Goal: Answer question/provide support

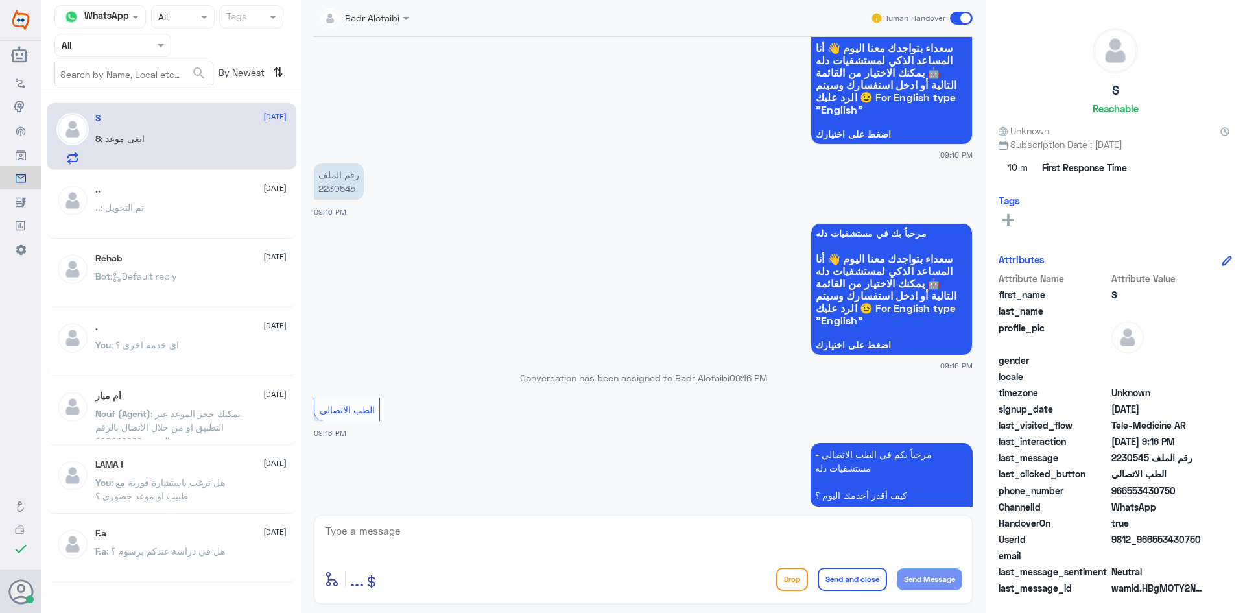
scroll to position [1130, 0]
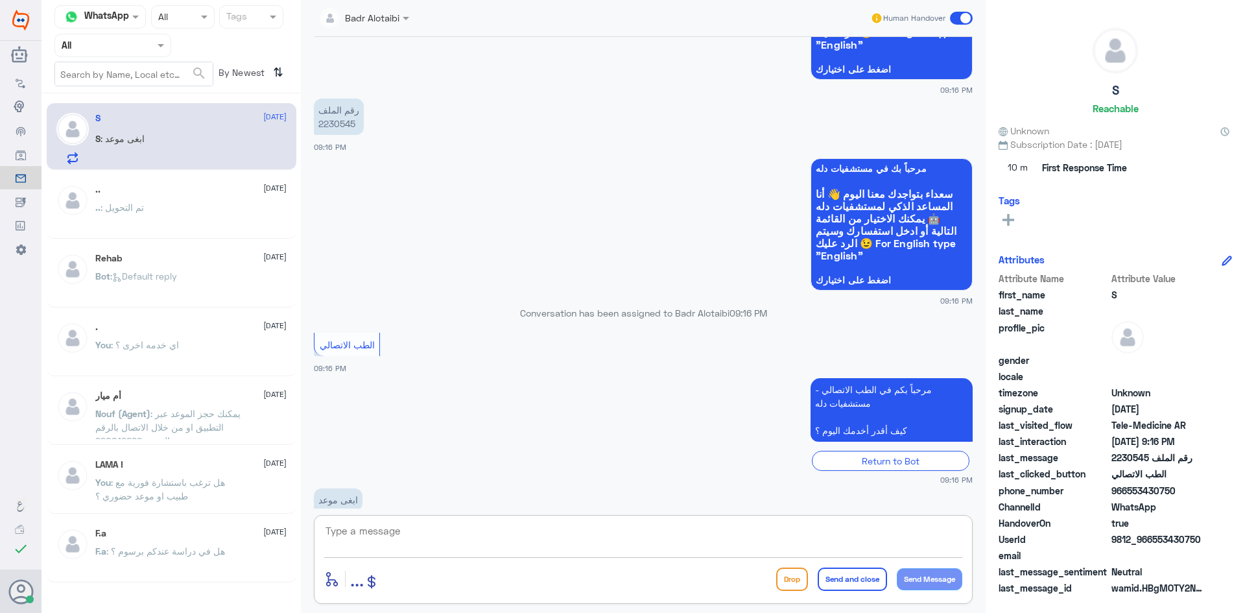
click at [448, 533] on textarea at bounding box center [643, 538] width 638 height 32
click at [604, 552] on textarea at bounding box center [643, 538] width 638 height 32
paste textarea "مرحبا معك بدر من الطب الاتصالي كيف اقدر اخدمك ؟"
type textarea "مرحبا معك بدر من الطب الاتصالي كيف اقدر اخدمك ؟"
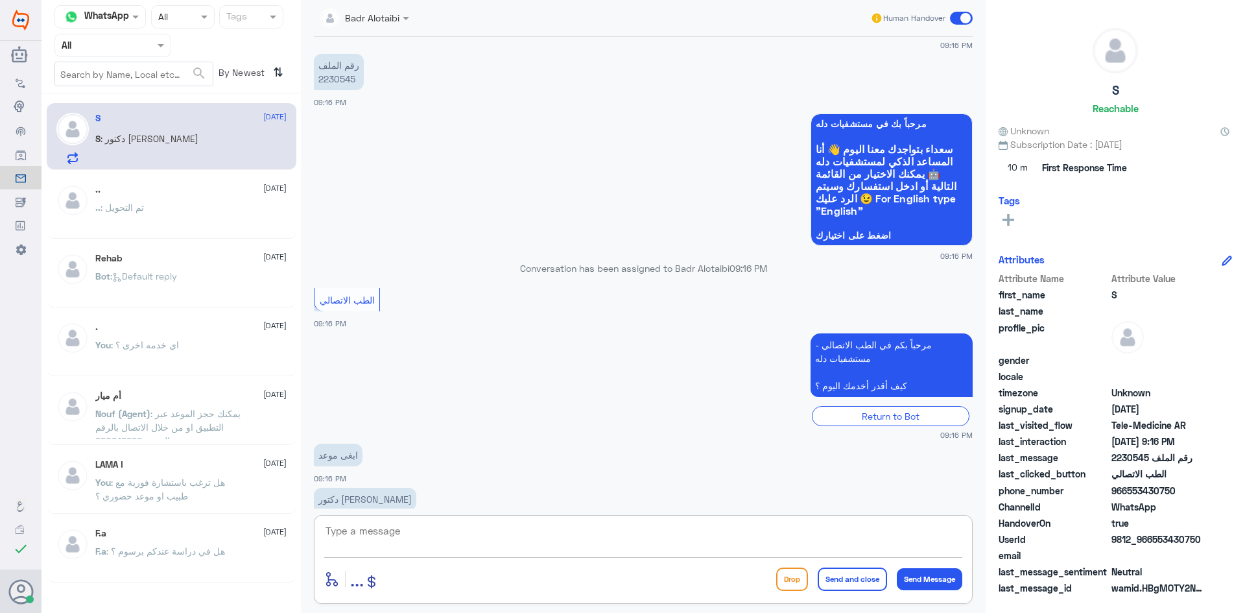
scroll to position [1243, 0]
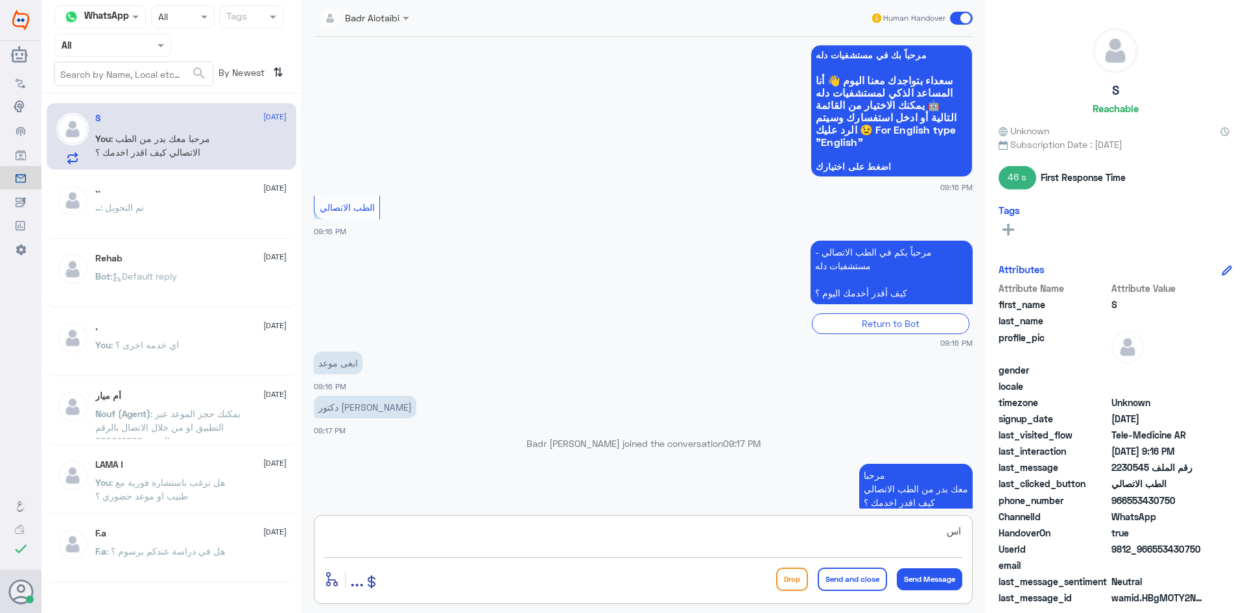
type textarea "ا"
type textarea "يمكنك حجز موعد عن طريق التطبيق او الرقم الموحد 920012222"
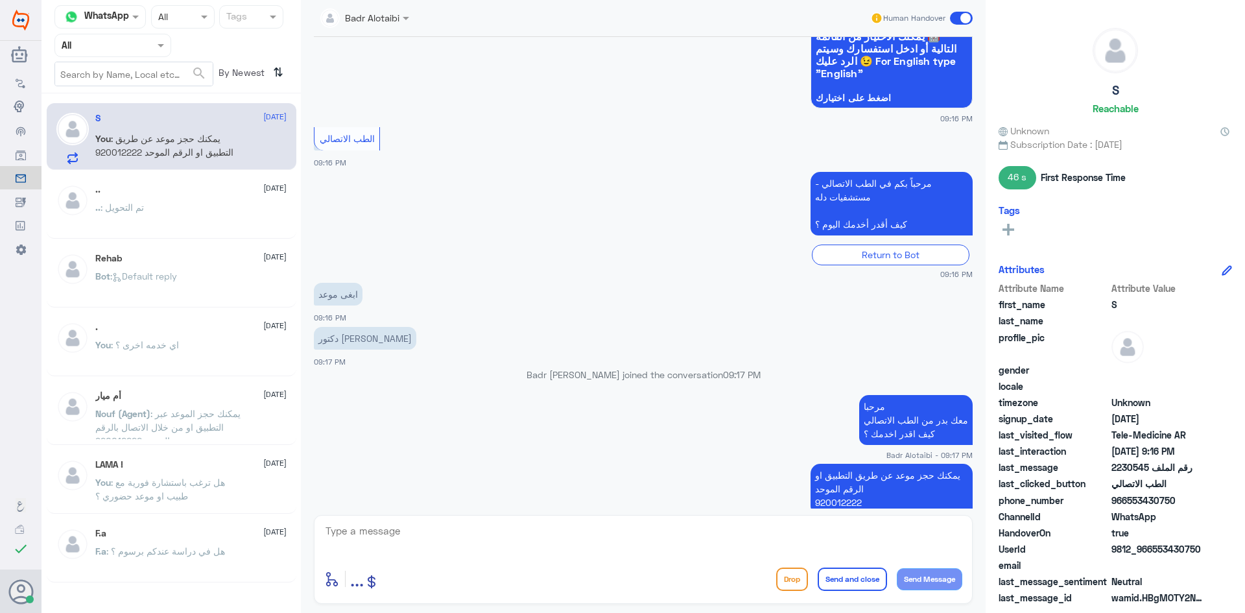
click at [959, 21] on span at bounding box center [961, 18] width 23 height 13
click at [0, 0] on input "checkbox" at bounding box center [0, 0] width 0 height 0
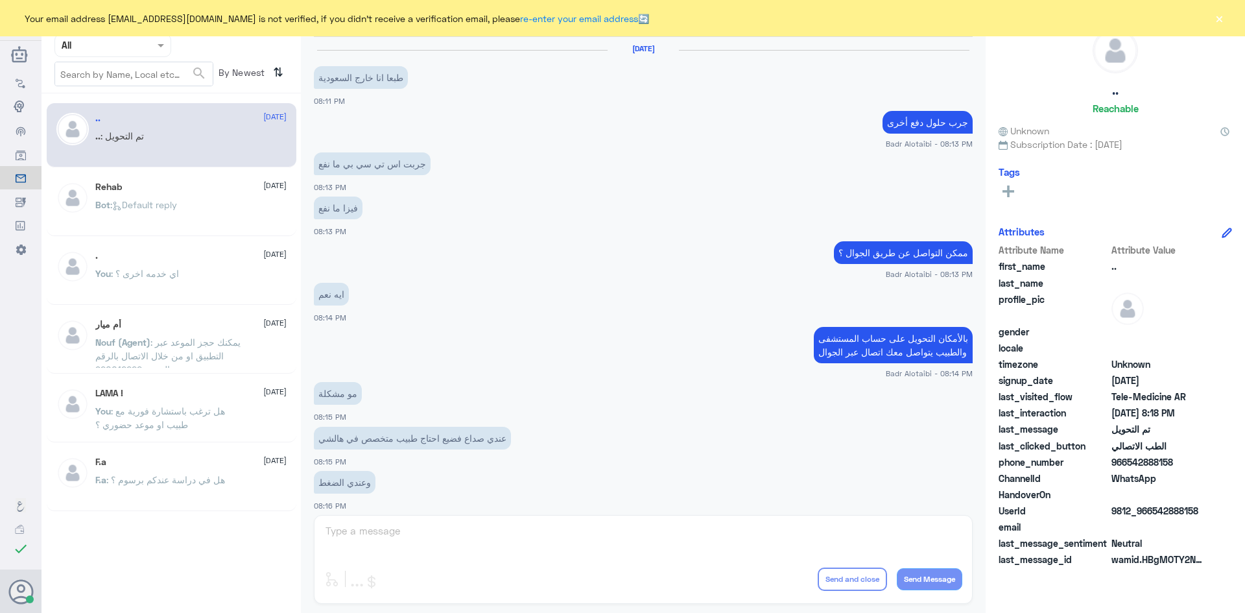
scroll to position [425, 0]
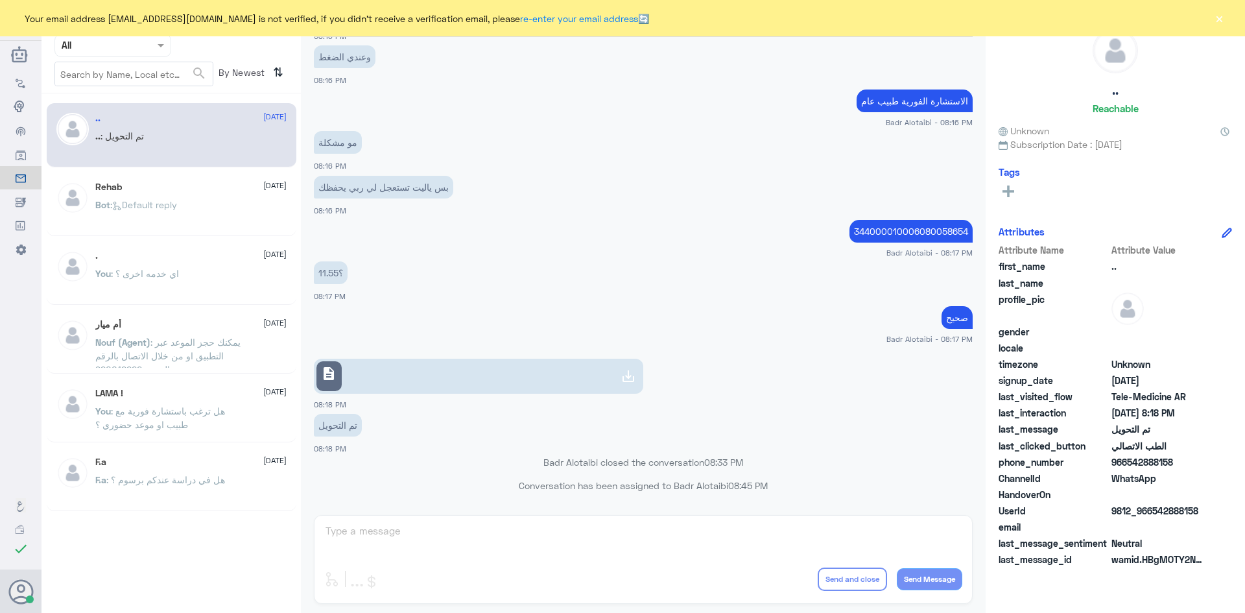
click at [1221, 23] on button "×" at bounding box center [1219, 18] width 13 height 13
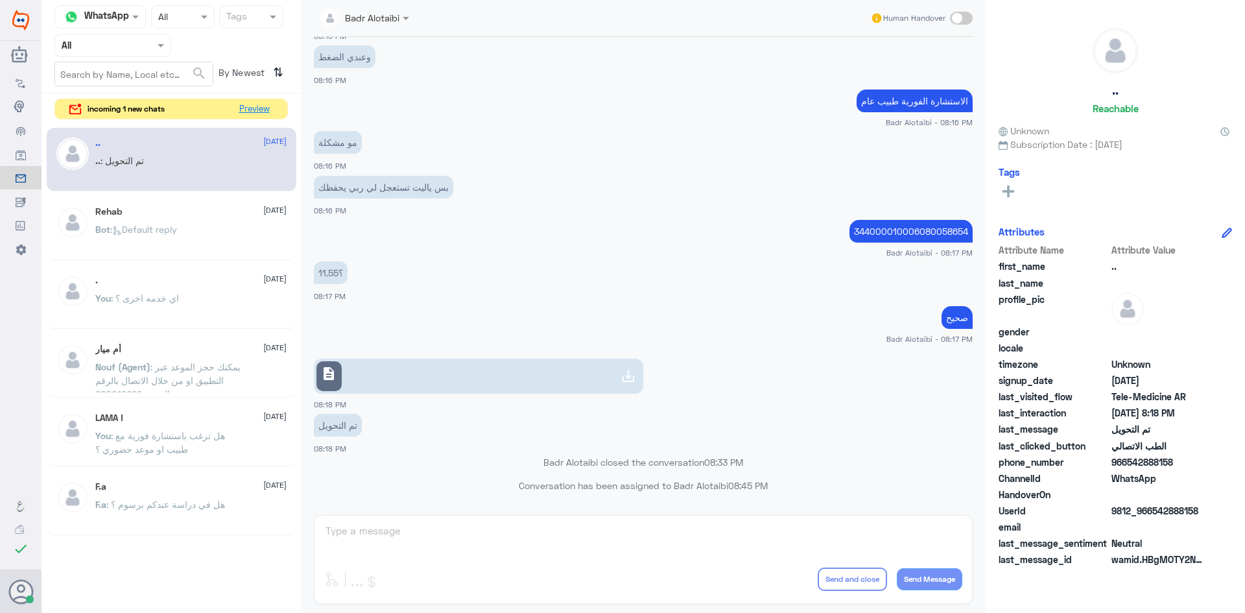
drag, startPoint x: 265, startPoint y: 114, endPoint x: 562, endPoint y: 396, distance: 409.3
click at [562, 396] on div "Channel WhatsApp Status × All Tags Agent Filter All search By Newest ⇅ incoming…" at bounding box center [644, 308] width 1204 height 617
click at [255, 110] on button "Preview" at bounding box center [254, 109] width 40 height 20
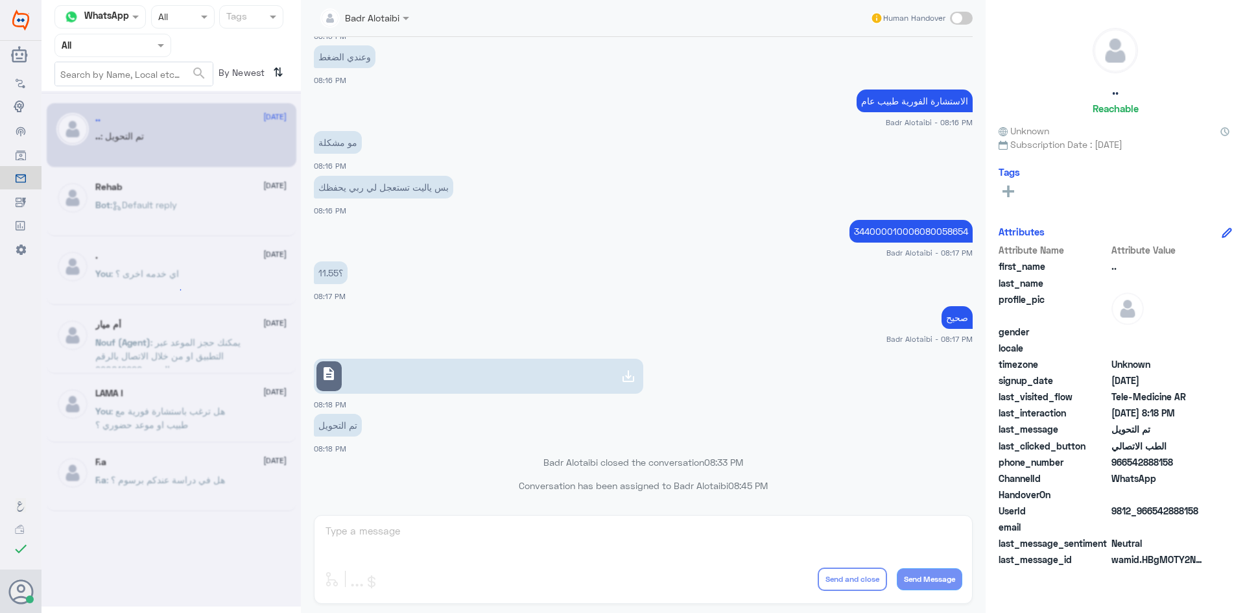
scroll to position [0, 0]
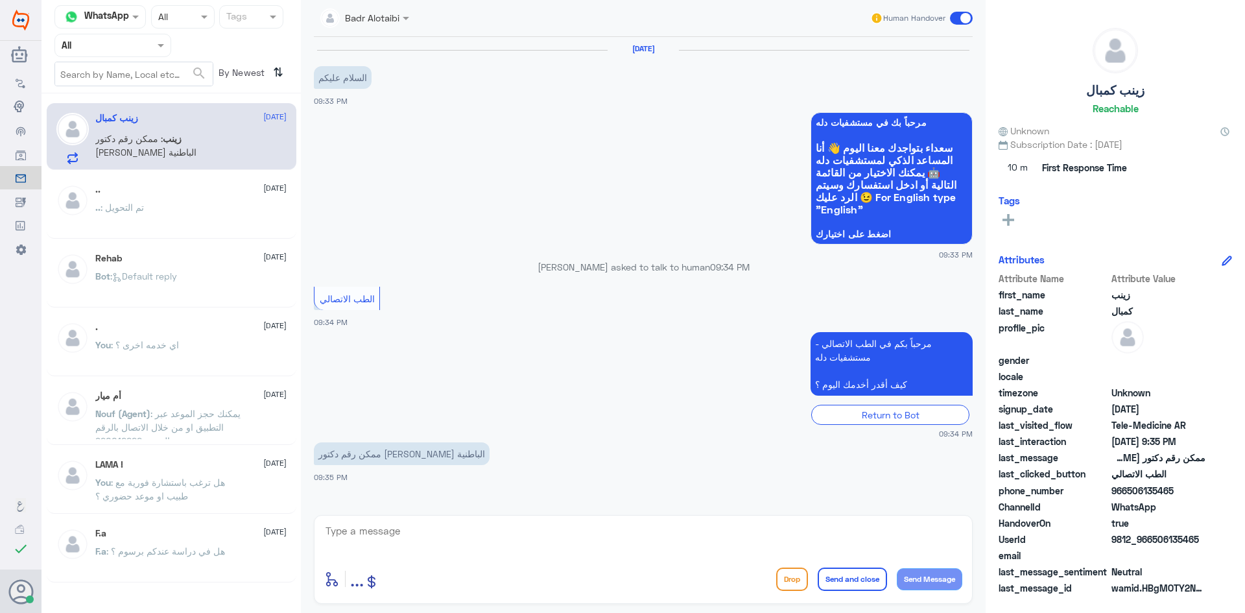
click at [504, 534] on textarea at bounding box center [643, 538] width 638 height 32
paste textarea "مرحبا معك بدر من الطب الاتصالي كيف اقدر اخدمك ؟"
type textarea "مرحبا معك بدر من الطب الاتصالي كيف اقدر اخدمك ؟"
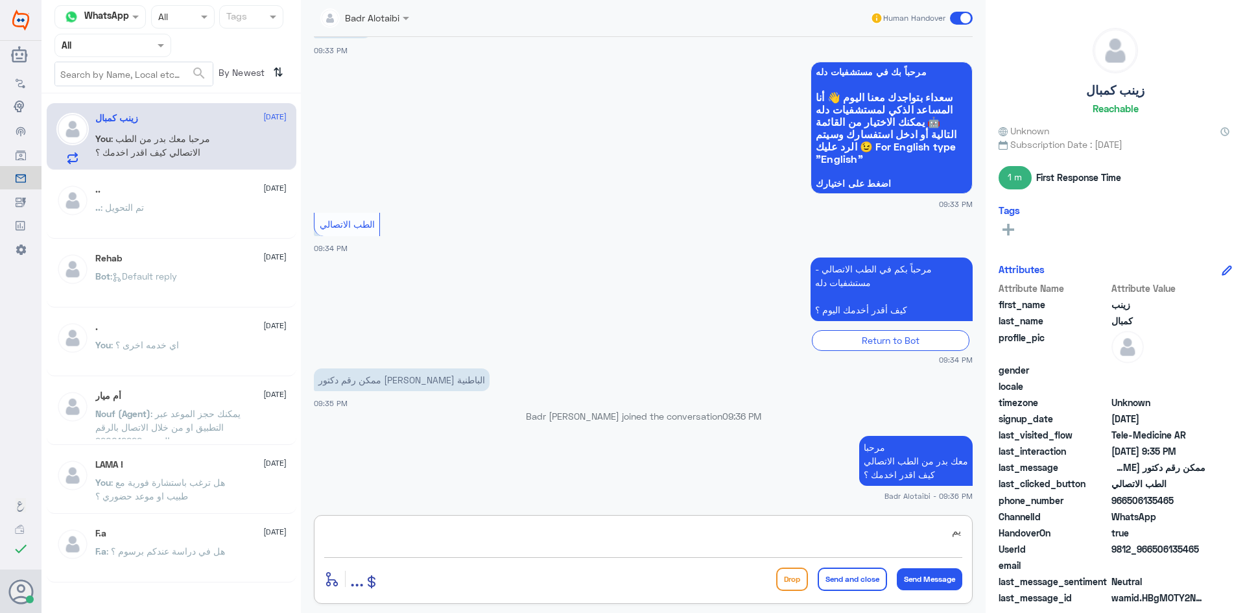
type textarea "ي"
type textarea "للاستفسار يمكنك التواصل مع الرقم الموحد 920012222"
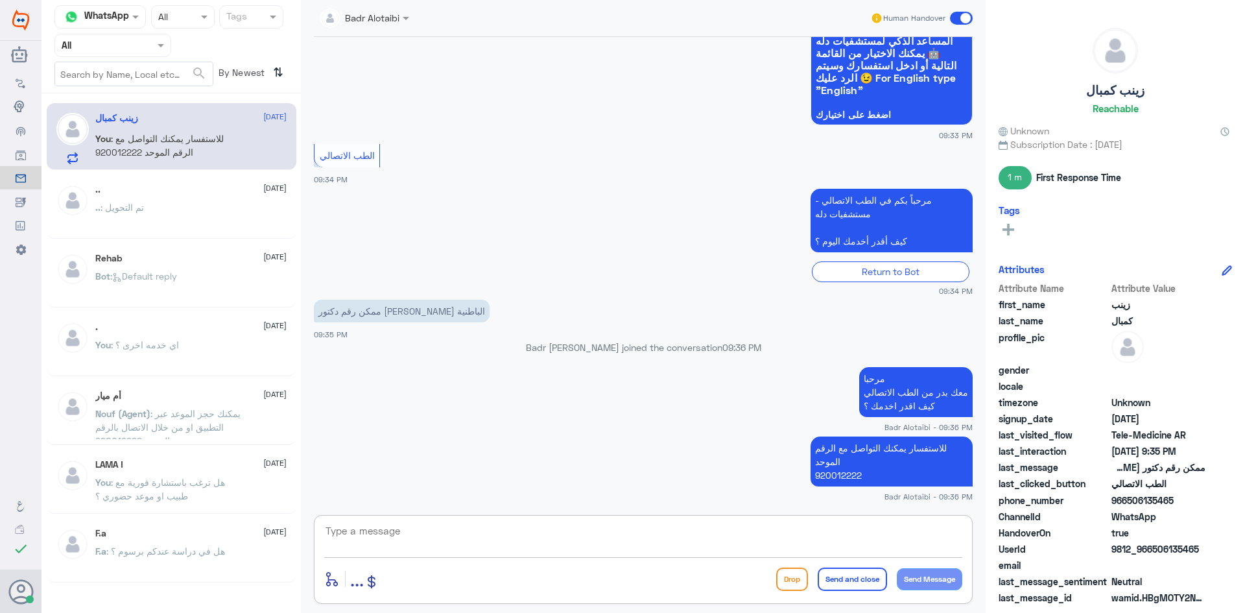
click at [954, 25] on div "Human Handover" at bounding box center [921, 17] width 103 height 23
click at [958, 19] on span at bounding box center [961, 18] width 23 height 13
click at [0, 0] on input "checkbox" at bounding box center [0, 0] width 0 height 0
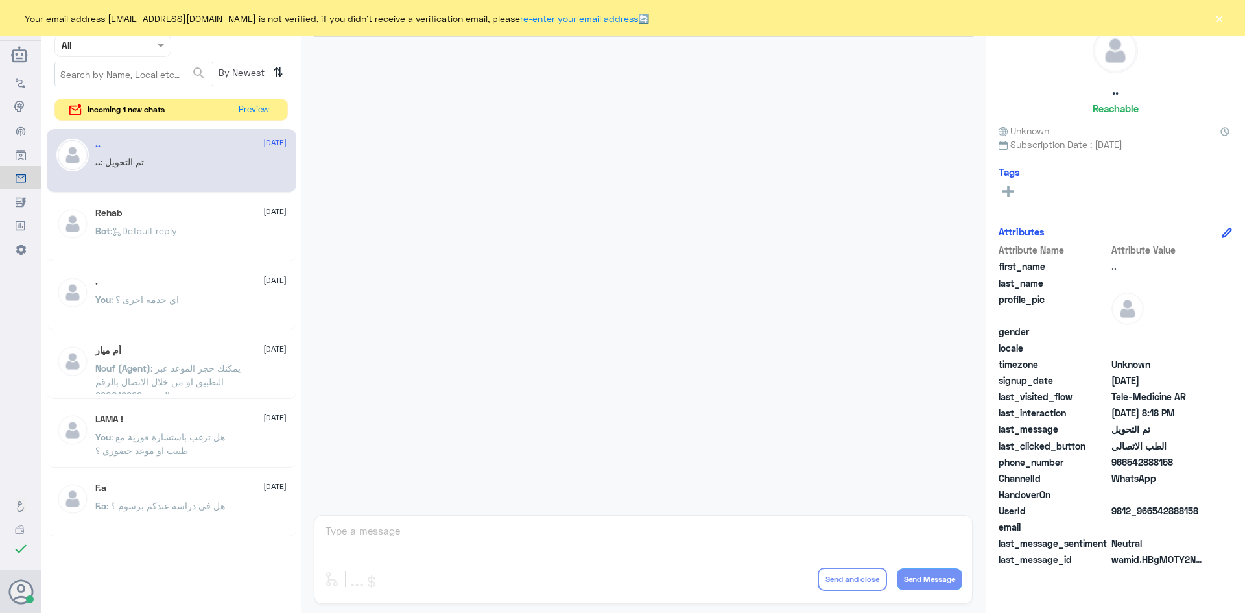
click at [1219, 20] on button "×" at bounding box center [1219, 18] width 13 height 13
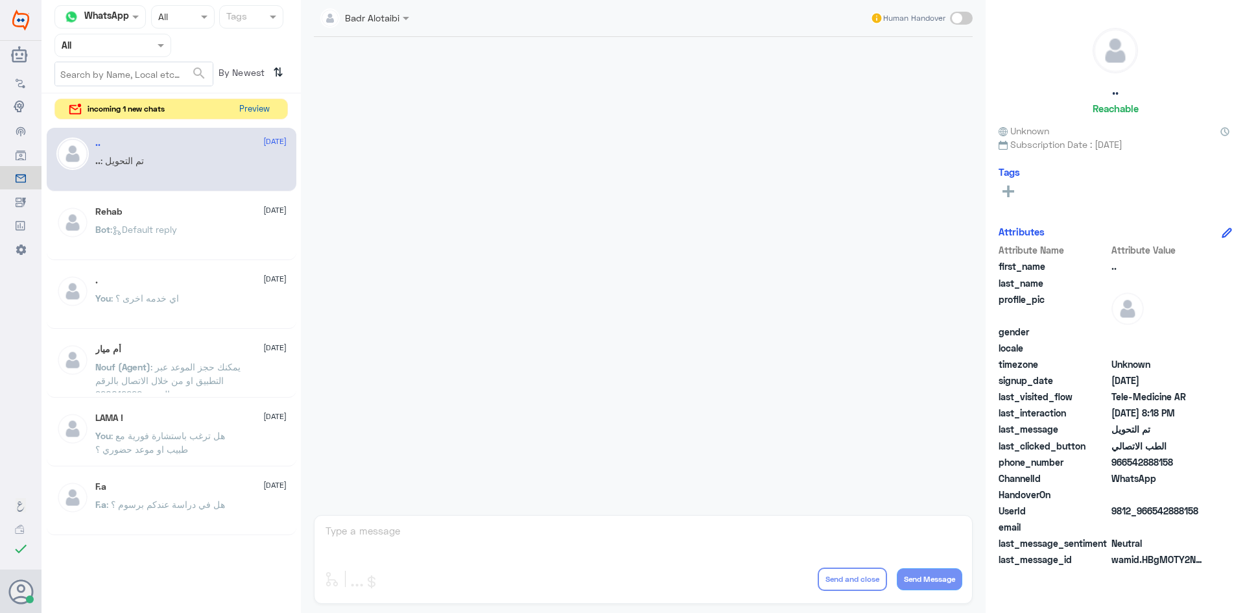
click at [259, 106] on button "Preview" at bounding box center [254, 109] width 40 height 20
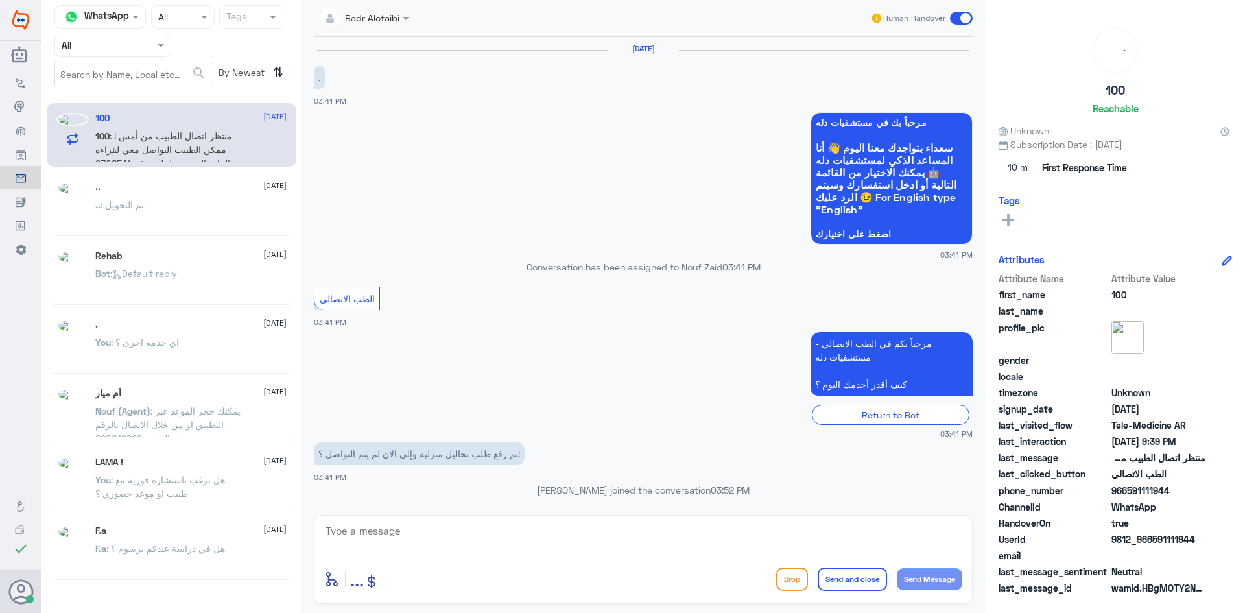
scroll to position [665, 0]
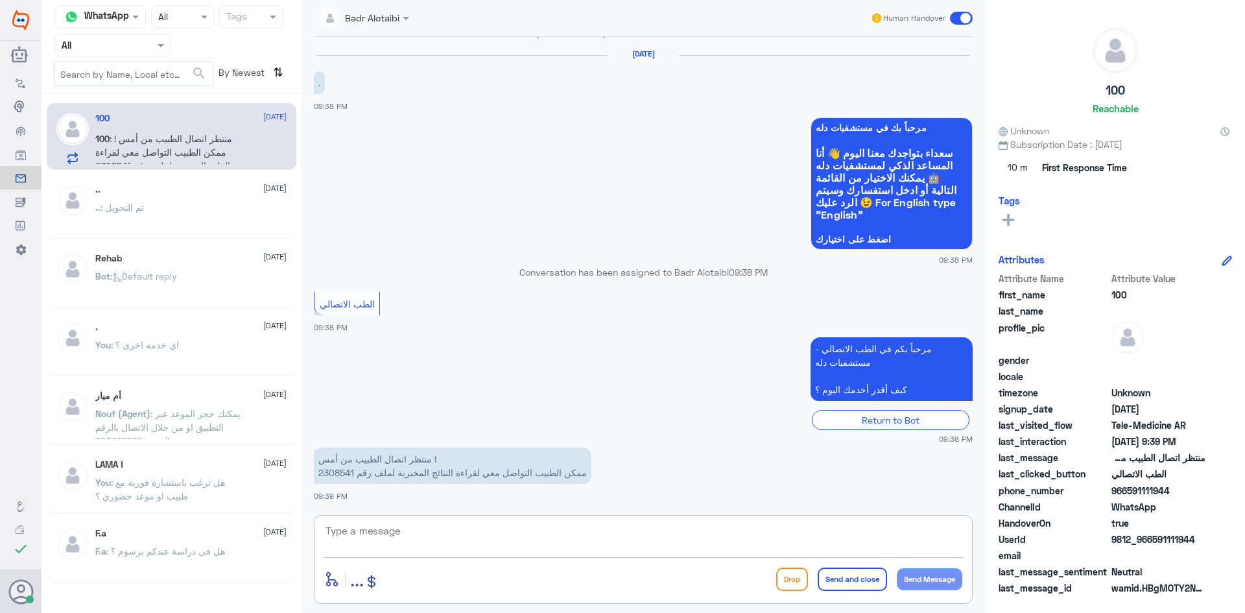
click at [527, 537] on textarea at bounding box center [643, 538] width 638 height 32
drag, startPoint x: 355, startPoint y: 472, endPoint x: 332, endPoint y: 471, distance: 22.7
click at [332, 471] on p "منتظر اتصال الطبيب من أمس ! ممكن الطبيب التواصل معي لقراءة النتائج المخبرية لمل…" at bounding box center [453, 466] width 278 height 36
drag, startPoint x: 320, startPoint y: 471, endPoint x: 353, endPoint y: 472, distance: 33.1
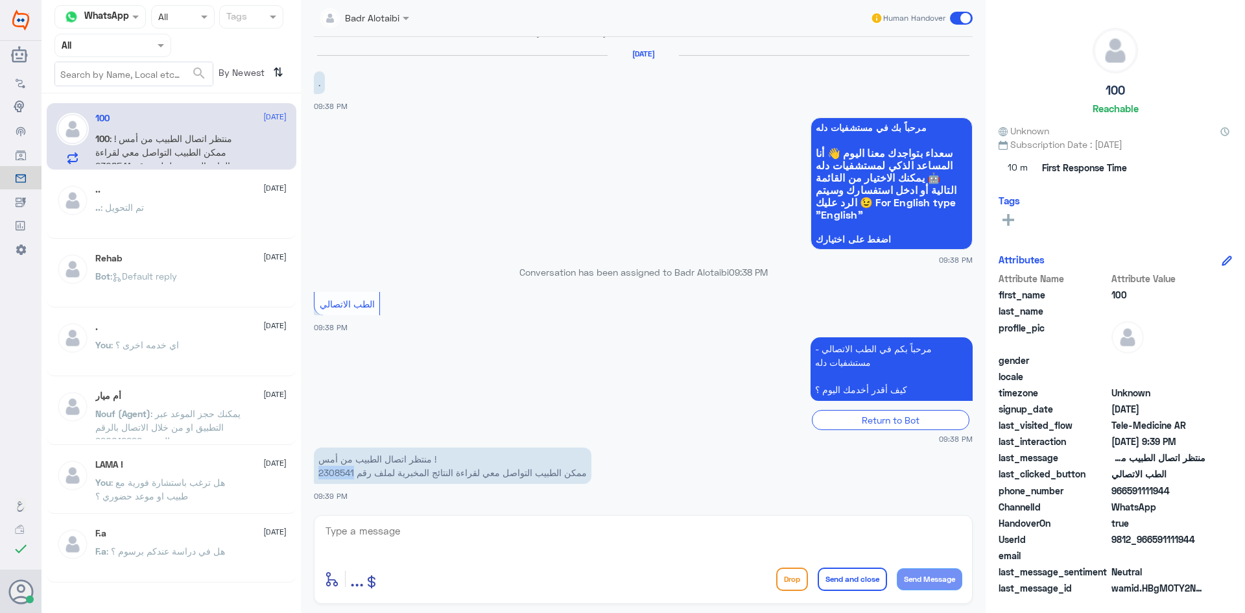
click at [353, 472] on p "منتظر اتصال الطبيب من أمس ! ممكن الطبيب التواصل معي لقراءة النتائج المخبرية لمل…" at bounding box center [453, 466] width 278 height 36
copy p "2308541"
click at [451, 534] on textarea at bounding box center [643, 538] width 638 height 32
paste textarea "مرحبا معك بدر من الطب الاتصالي كيف اقدر اخدمك ؟"
type textarea "مرحبا معك بدر من الطب الاتصالي كيف اقدر اخدمك ؟"
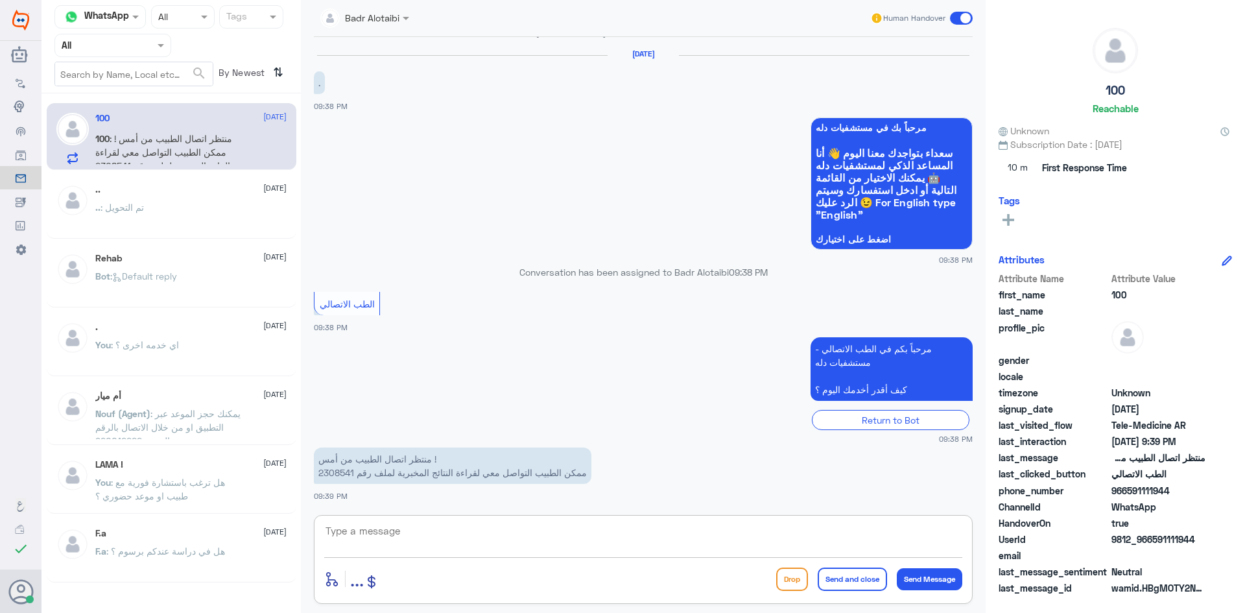
scroll to position [734, 0]
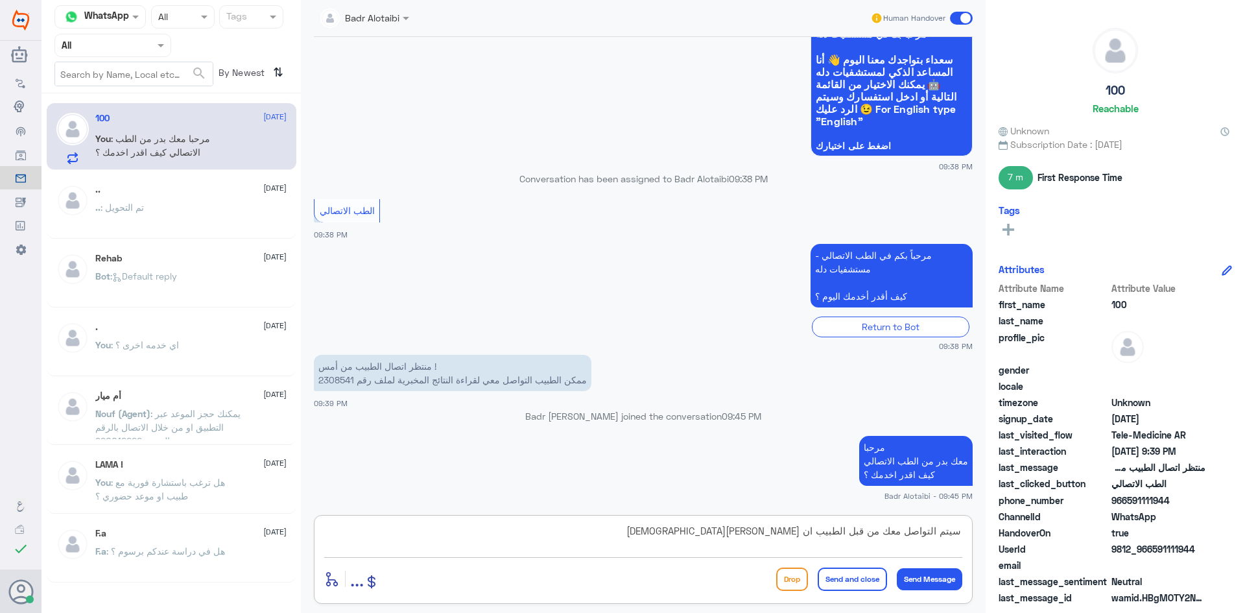
type textarea "سيتم التواصل معك من قبل الطبيب ان شاء الله"
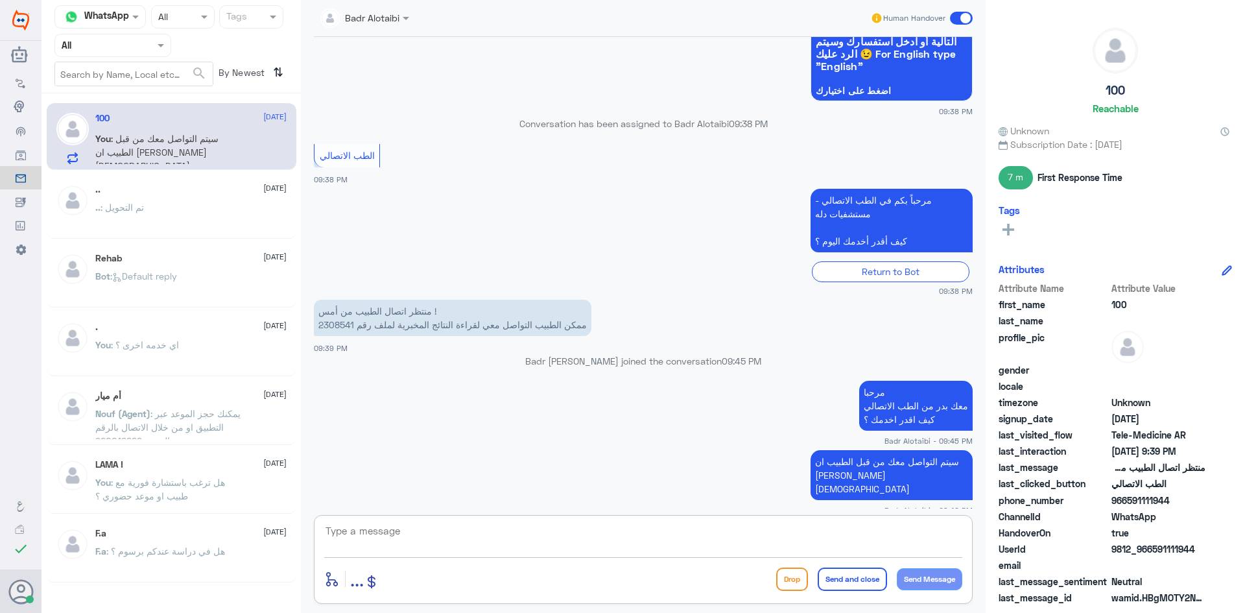
click at [623, 523] on textarea at bounding box center [643, 538] width 638 height 32
click at [558, 536] on textarea at bounding box center [643, 538] width 638 height 32
click at [958, 12] on span at bounding box center [961, 18] width 23 height 13
click at [0, 0] on input "checkbox" at bounding box center [0, 0] width 0 height 0
click at [591, 85] on app-msgs-whats-app-list "مرحباً بك في مستشفيات دله سعداء بتواجدك معنا اليوم 👋 أنا المساعد الذكي لمستشفيا…" at bounding box center [643, 36] width 659 height 134
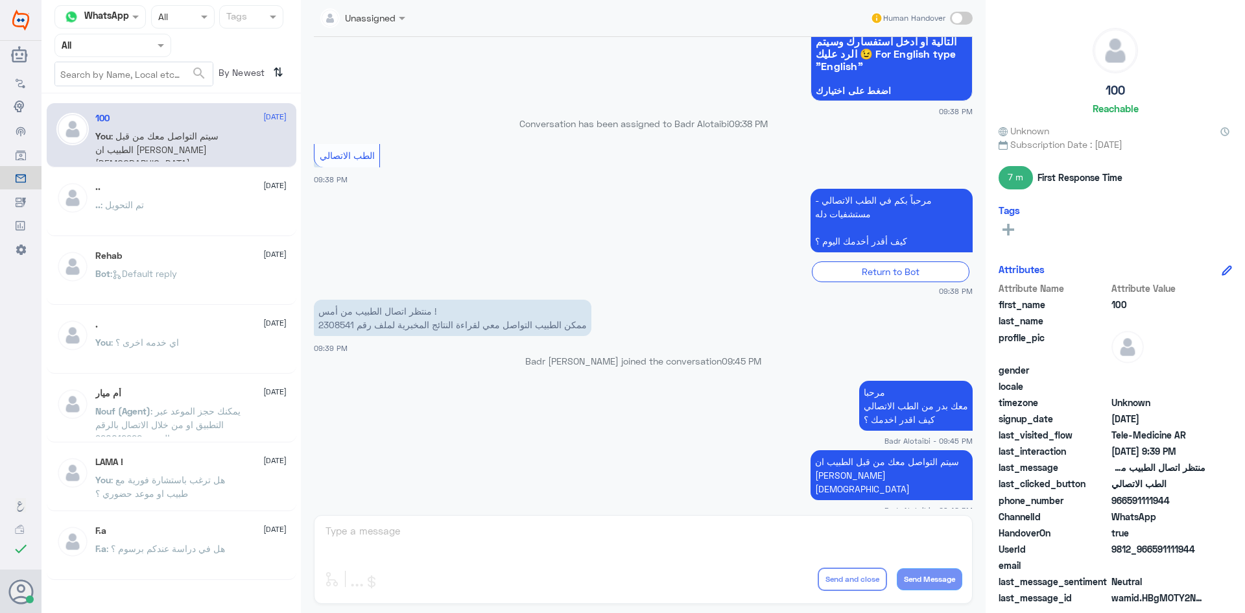
scroll to position [813, 0]
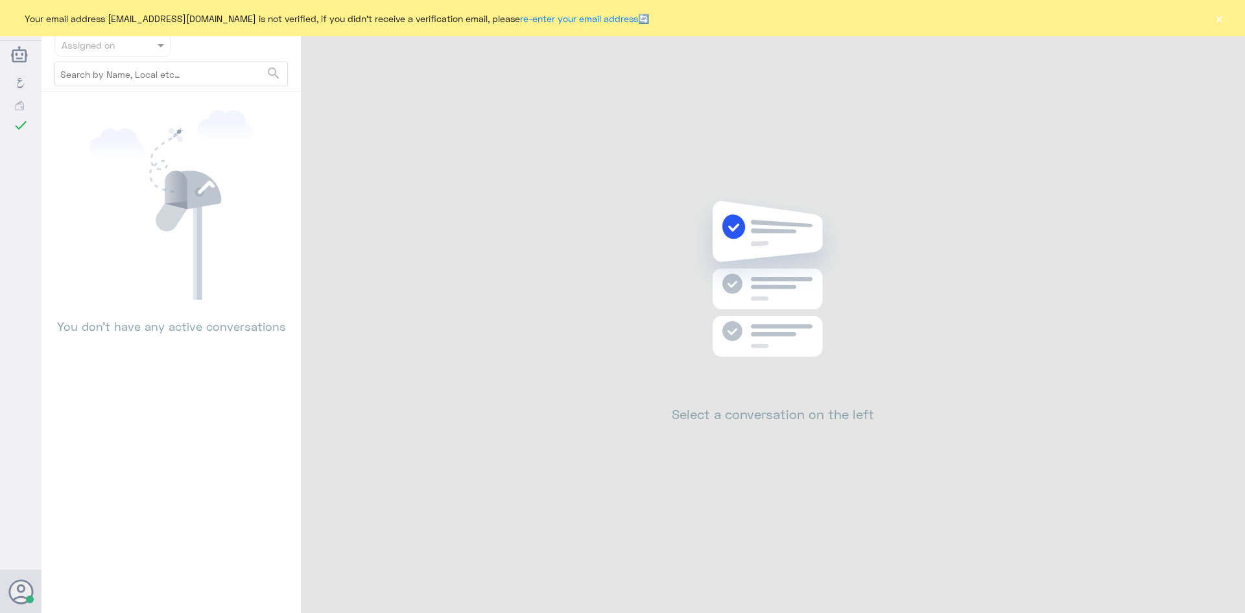
click at [1218, 24] on button "×" at bounding box center [1219, 18] width 13 height 13
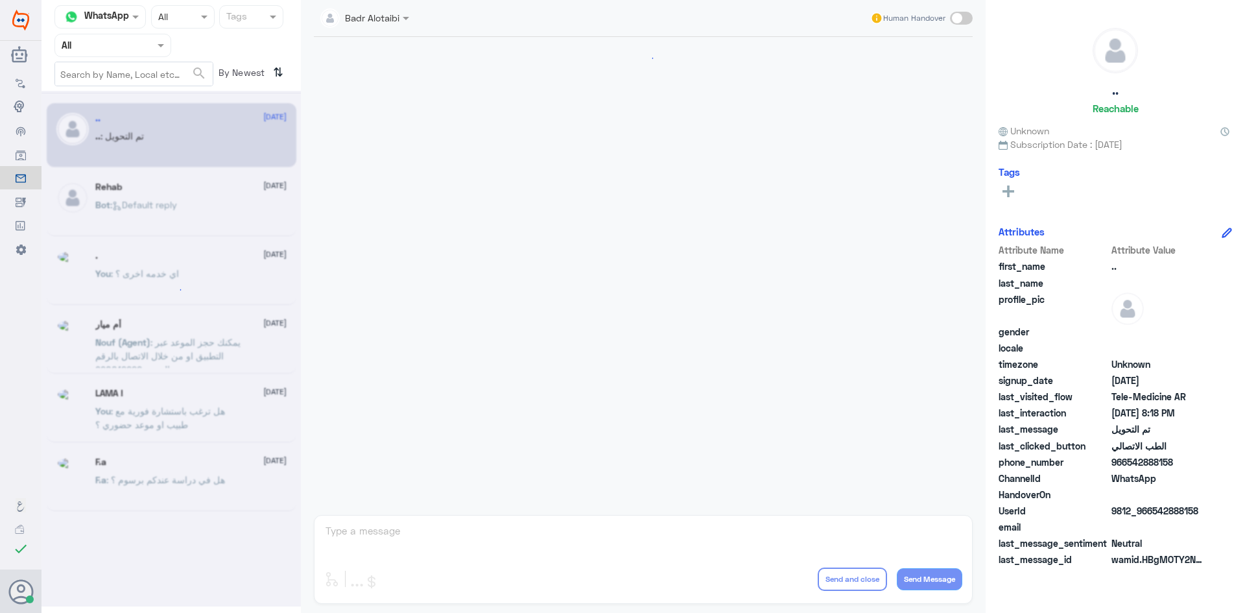
scroll to position [425, 0]
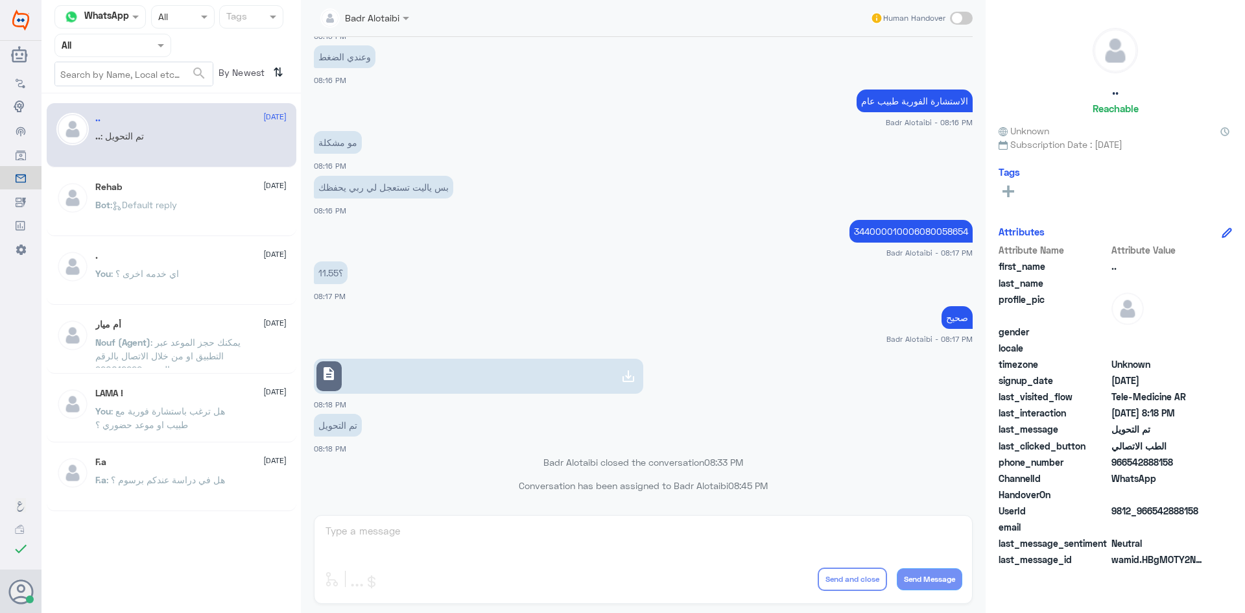
drag, startPoint x: 119, startPoint y: 32, endPoint x: 122, endPoint y: 43, distance: 12.1
click at [119, 32] on nav "Channel WhatsApp Status × All Tags Agent Filter All search By Newest ⇅" at bounding box center [171, 49] width 259 height 88
click at [122, 45] on input "text" at bounding box center [97, 45] width 71 height 15
click at [126, 93] on div "Unassigned" at bounding box center [112, 103] width 117 height 30
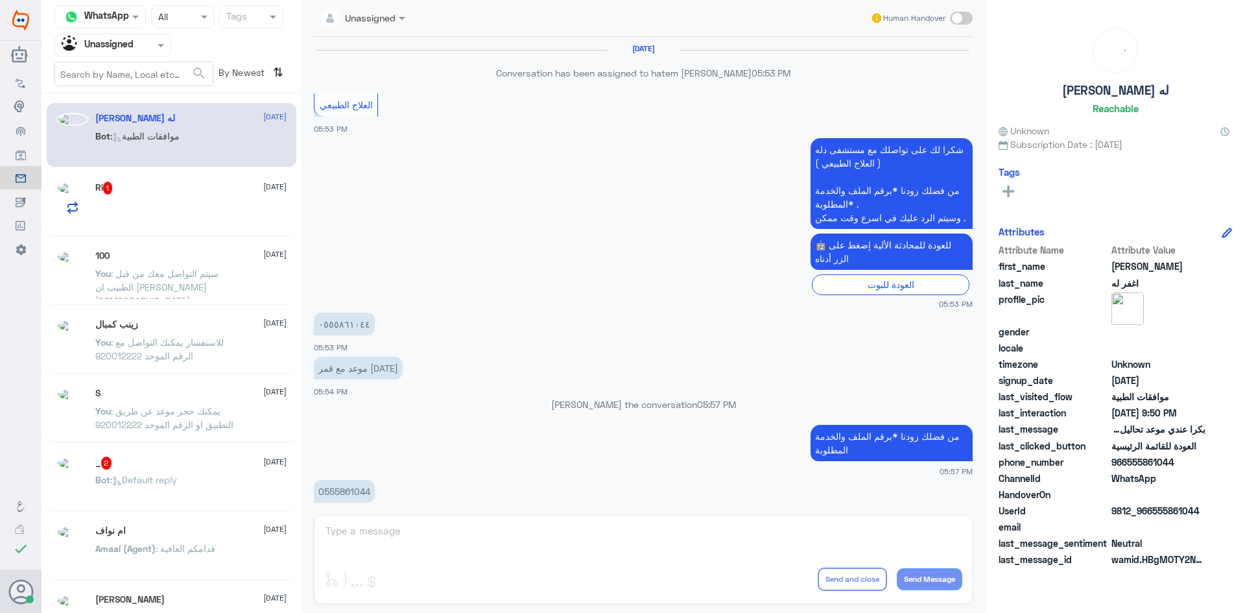
scroll to position [986, 0]
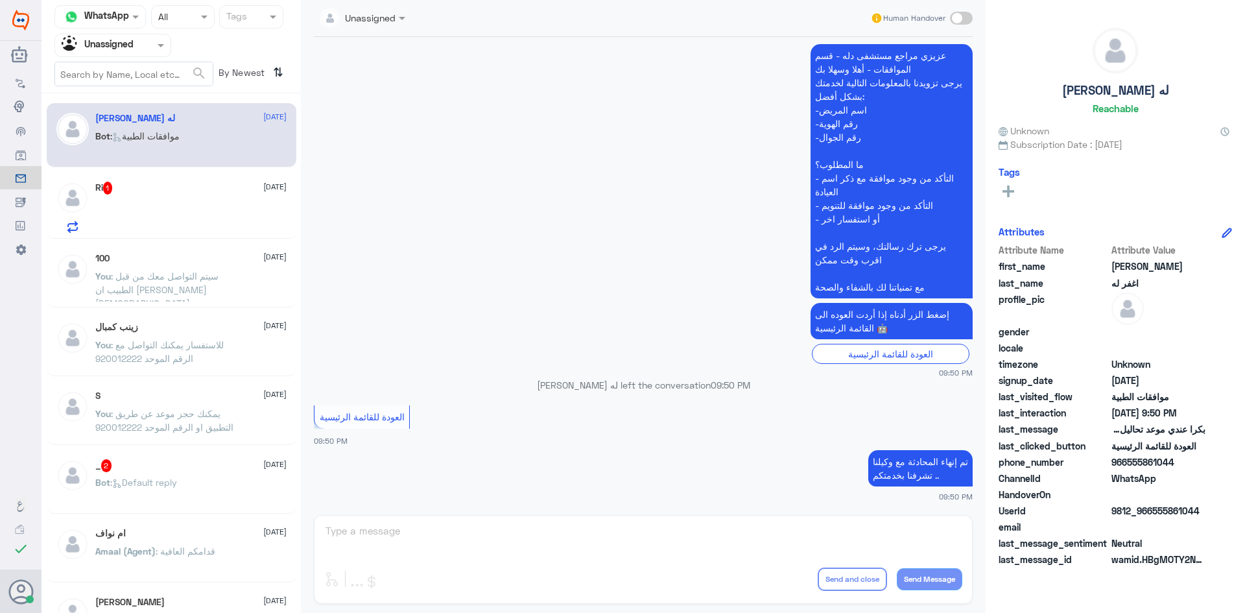
click at [196, 254] on div "100 15 September" at bounding box center [190, 258] width 191 height 11
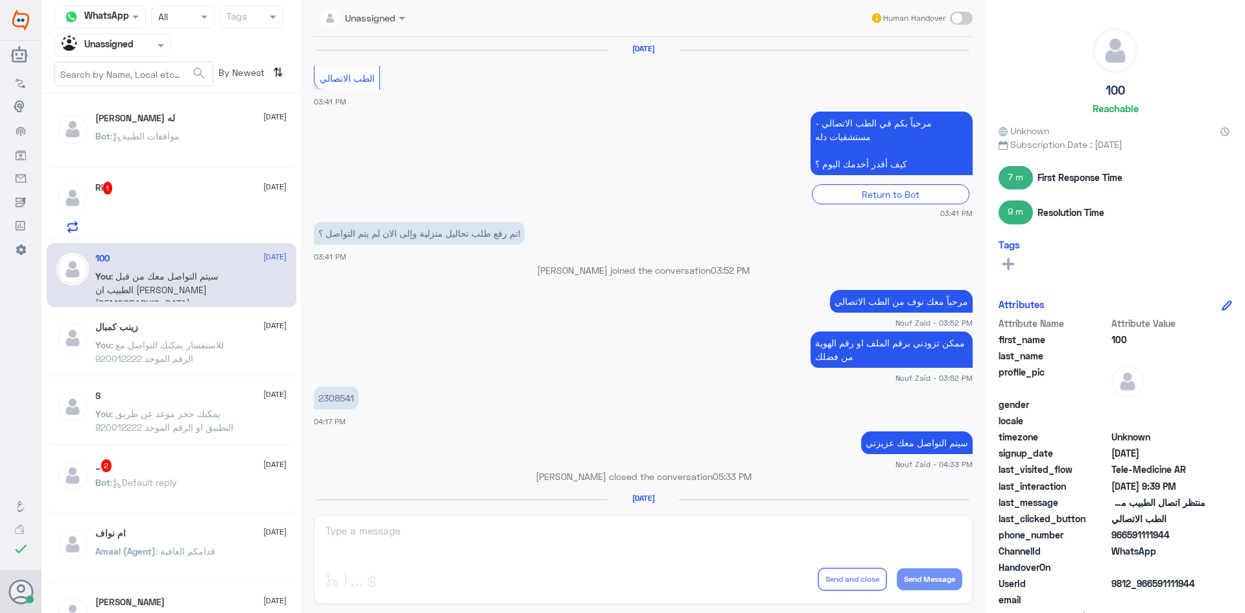
scroll to position [616, 0]
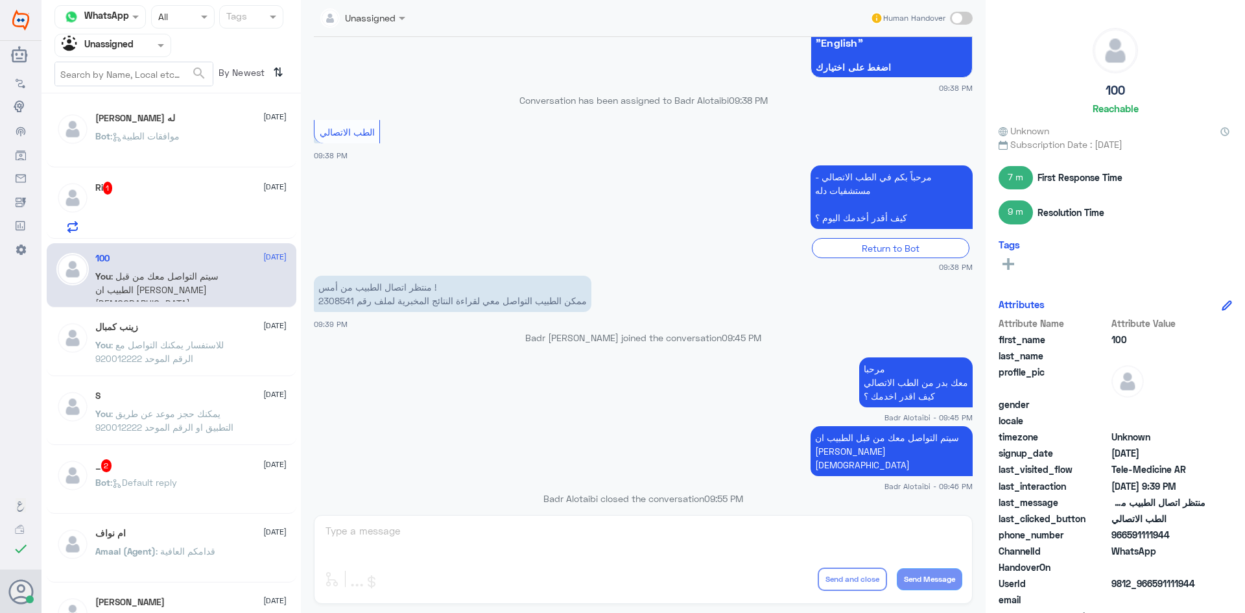
click at [143, 174] on div "Ri 1 15 September" at bounding box center [172, 205] width 250 height 67
click at [145, 183] on div "Ri 1 15 September" at bounding box center [190, 188] width 191 height 13
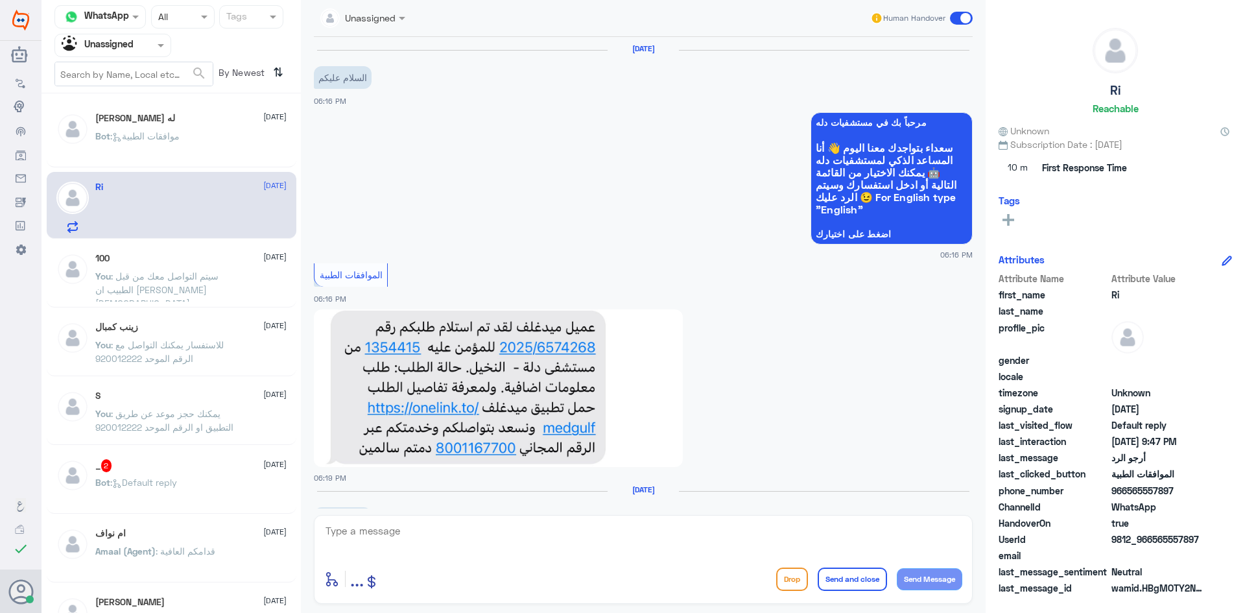
scroll to position [289, 0]
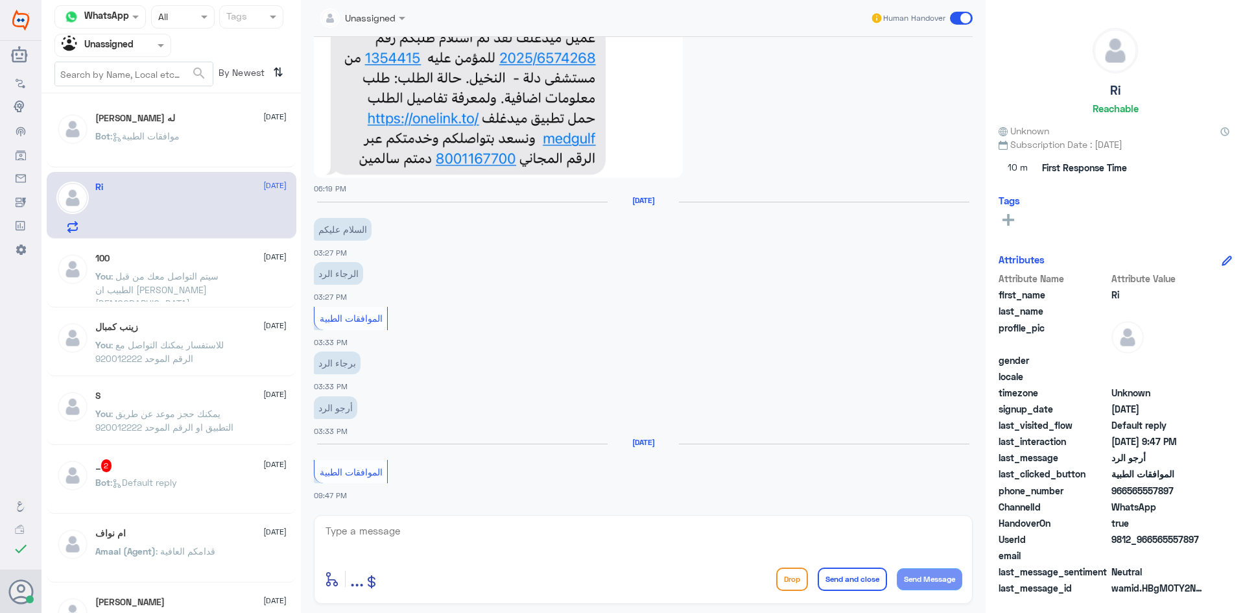
click at [137, 45] on div at bounding box center [112, 45] width 115 height 15
click at [128, 64] on div "All" at bounding box center [112, 76] width 117 height 24
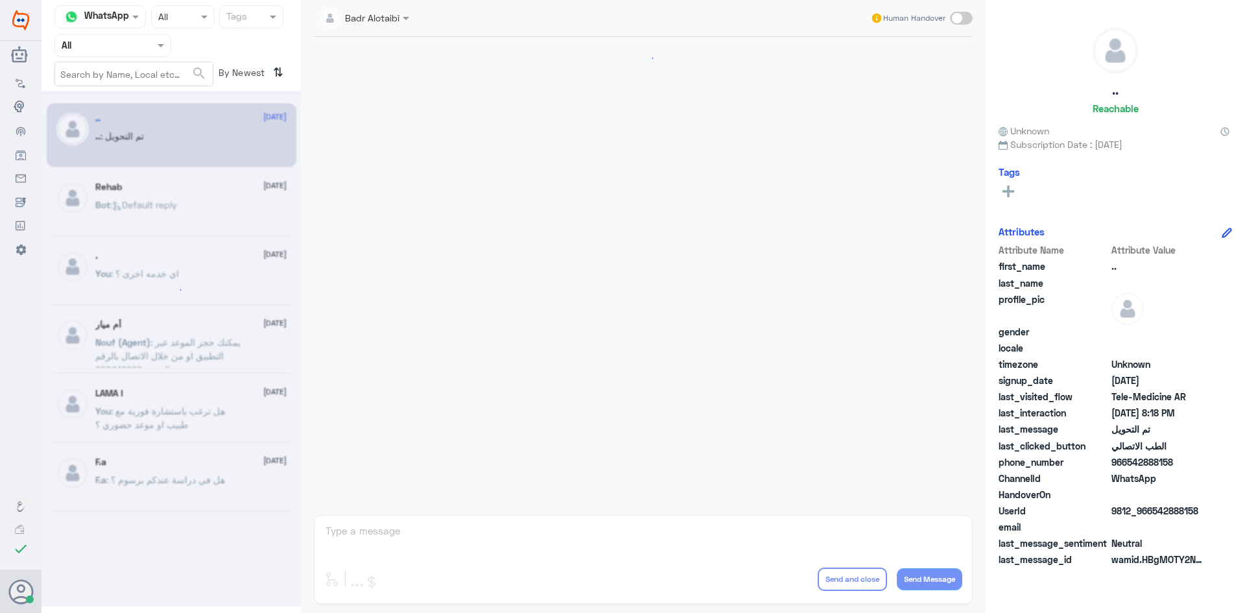
scroll to position [425, 0]
